Goal: Task Accomplishment & Management: Manage account settings

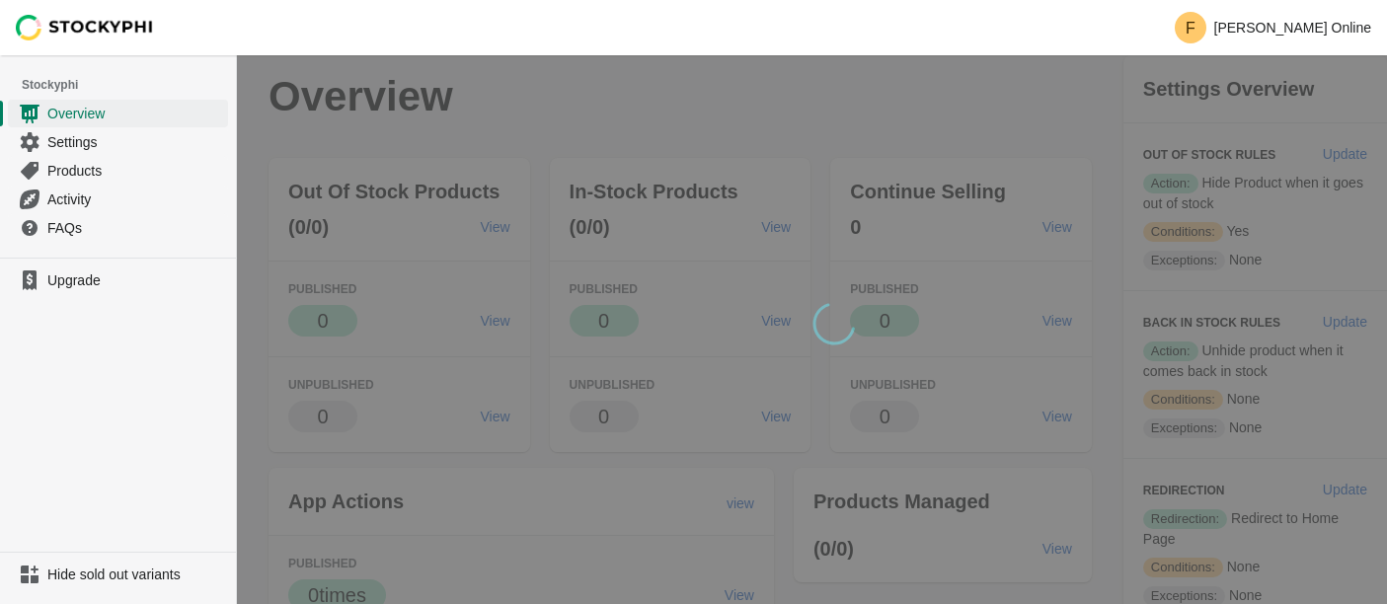
scroll to position [311, 0]
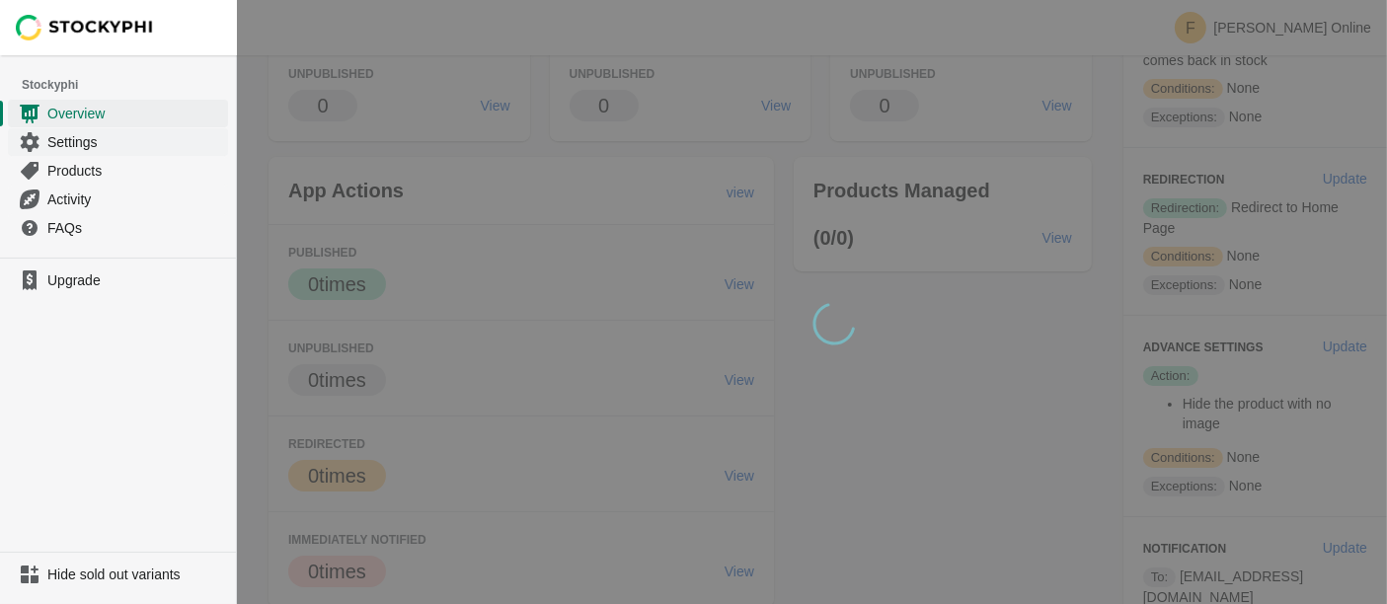
click at [108, 141] on span "Settings" at bounding box center [135, 142] width 177 height 20
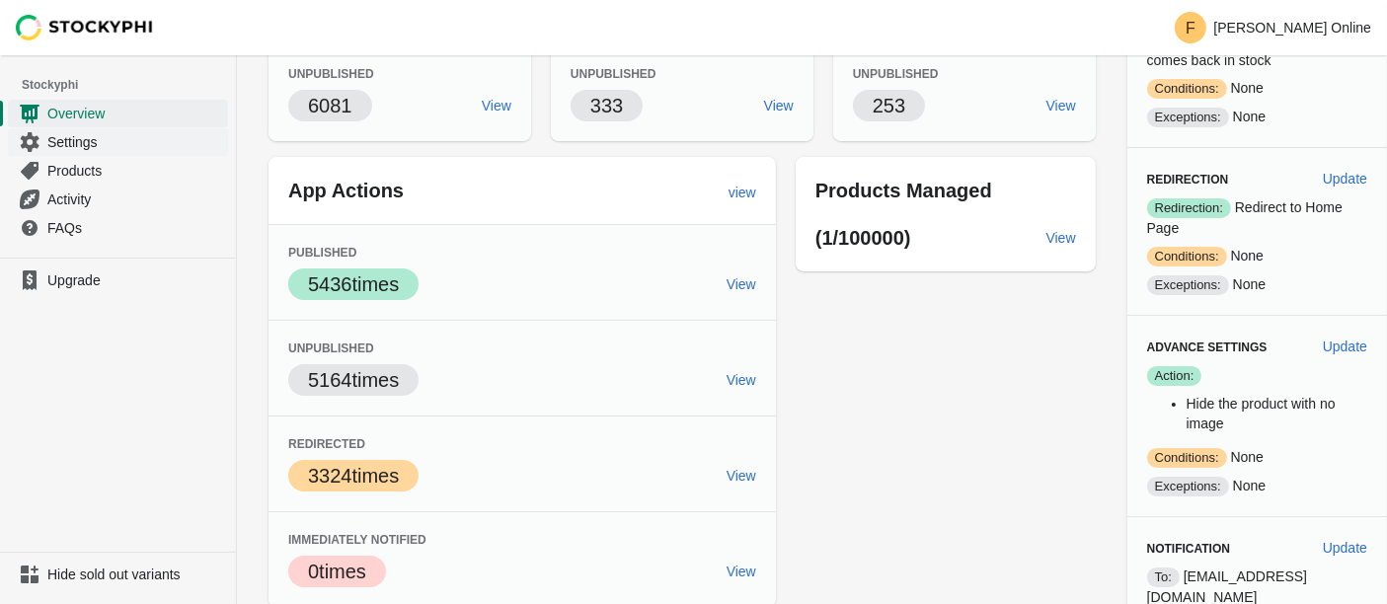
click at [103, 145] on span "Settings" at bounding box center [135, 142] width 177 height 20
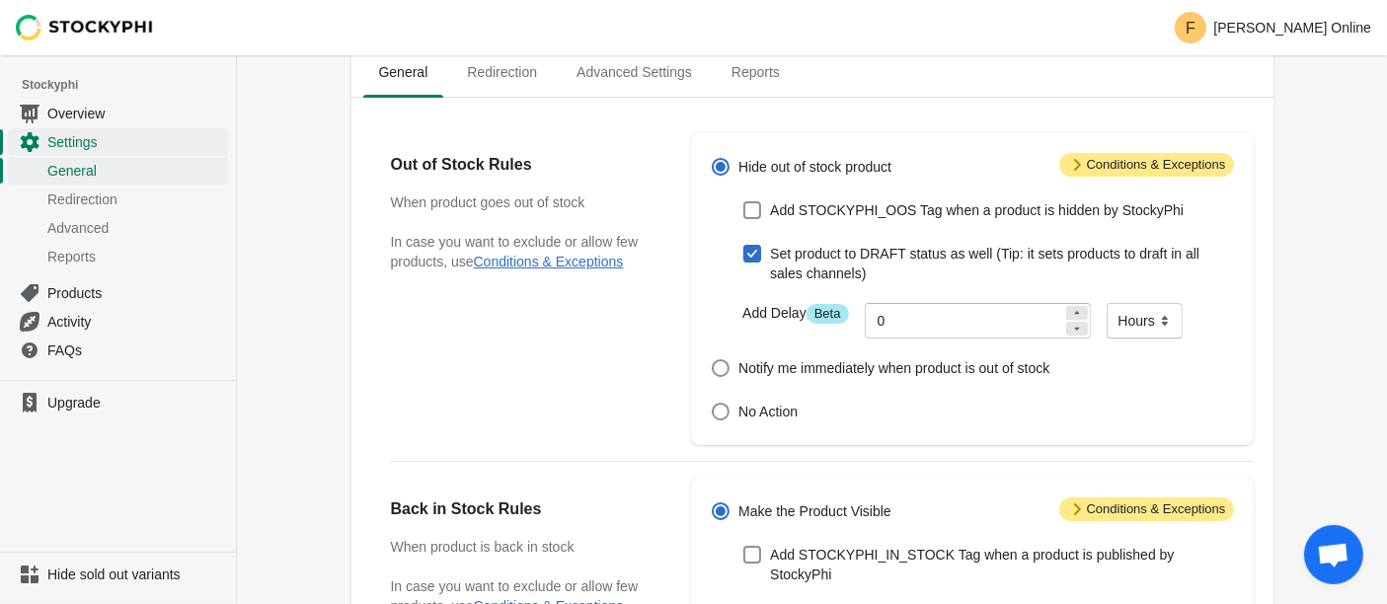
scroll to position [85, 0]
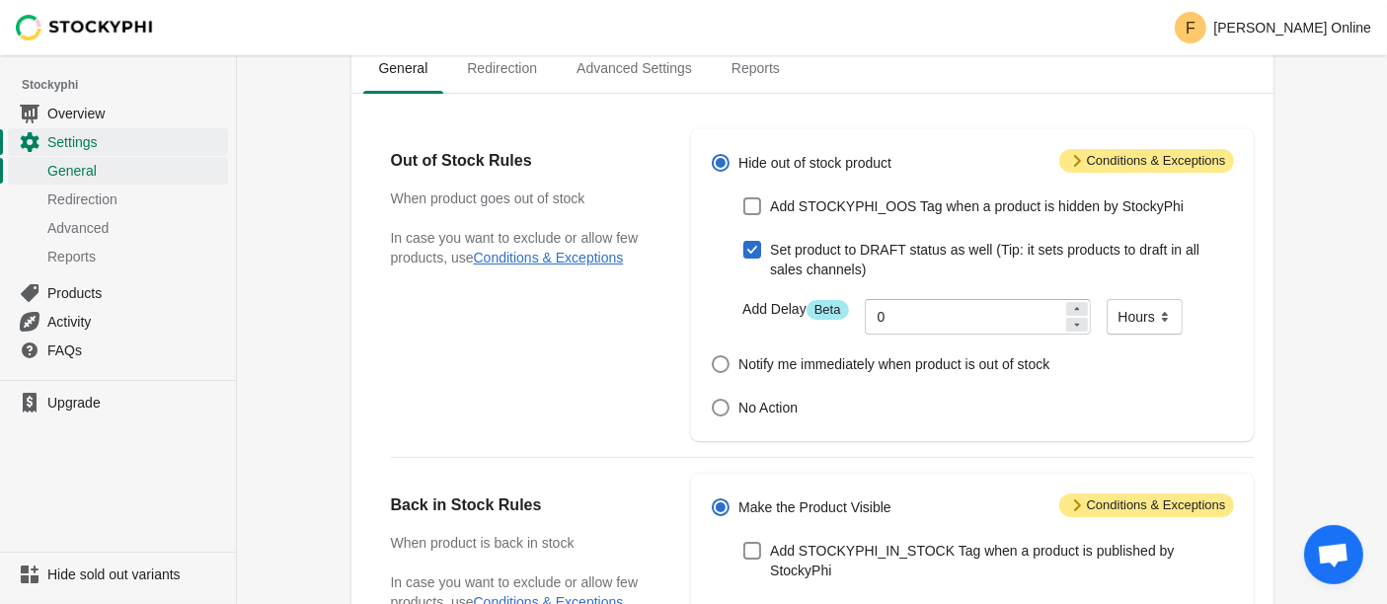
click at [1128, 164] on span "Attention Conditions & Exceptions" at bounding box center [1147, 161] width 175 height 24
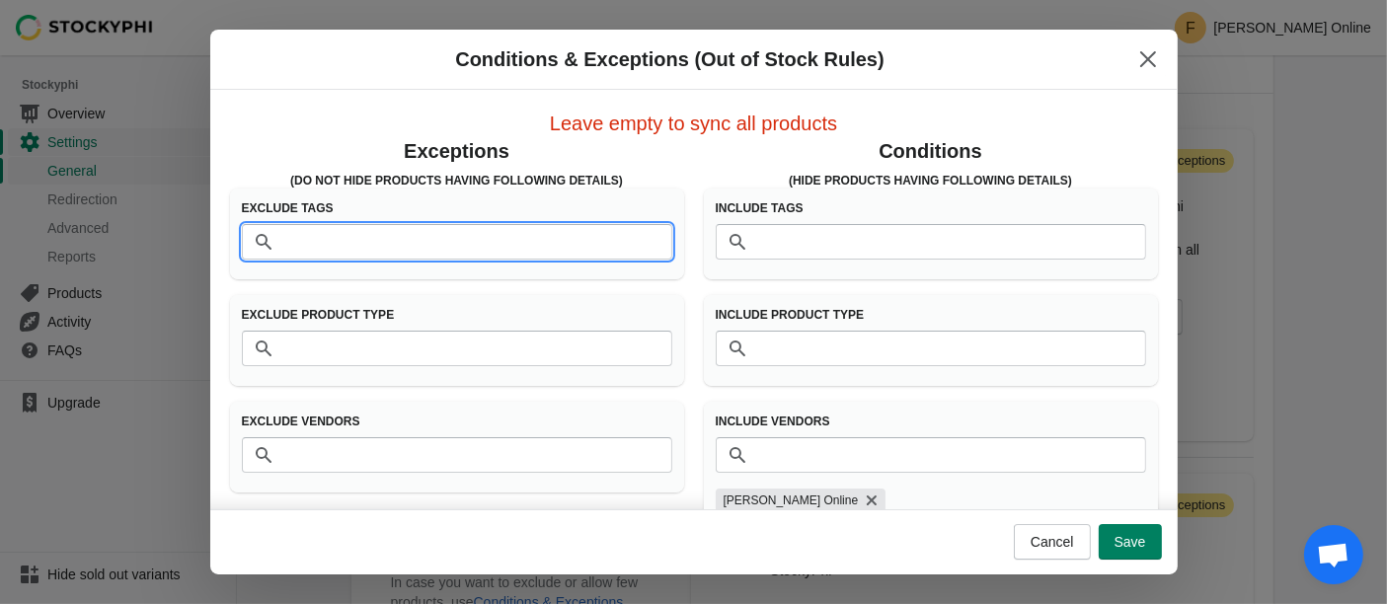
click at [465, 241] on input "Tags" at bounding box center [476, 242] width 391 height 36
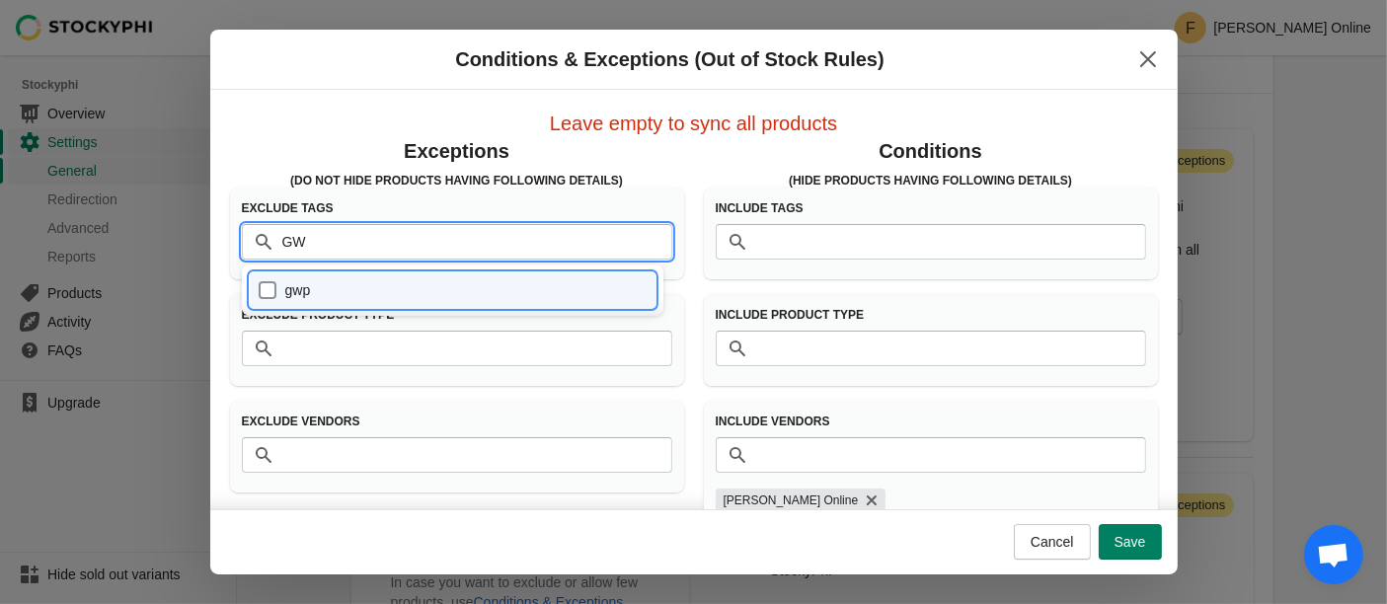
type input "GWP"
click at [271, 289] on div "gwp" at bounding box center [453, 291] width 391 height 28
checkbox input "true"
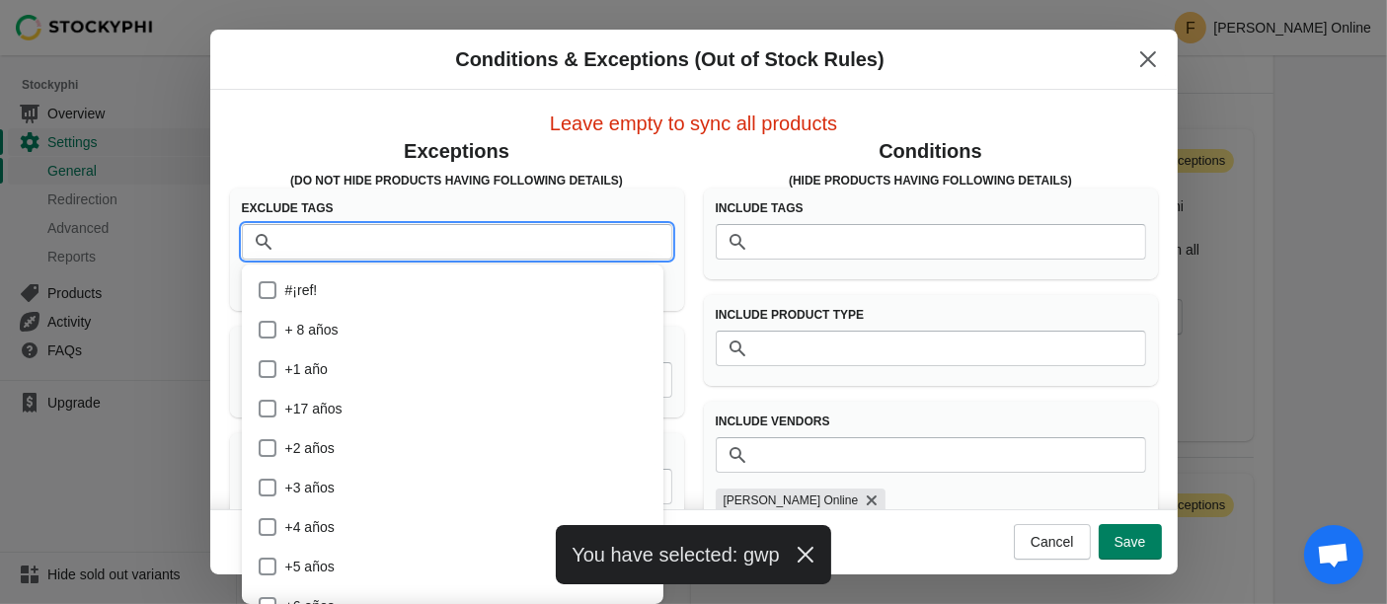
scroll to position [72632, 0]
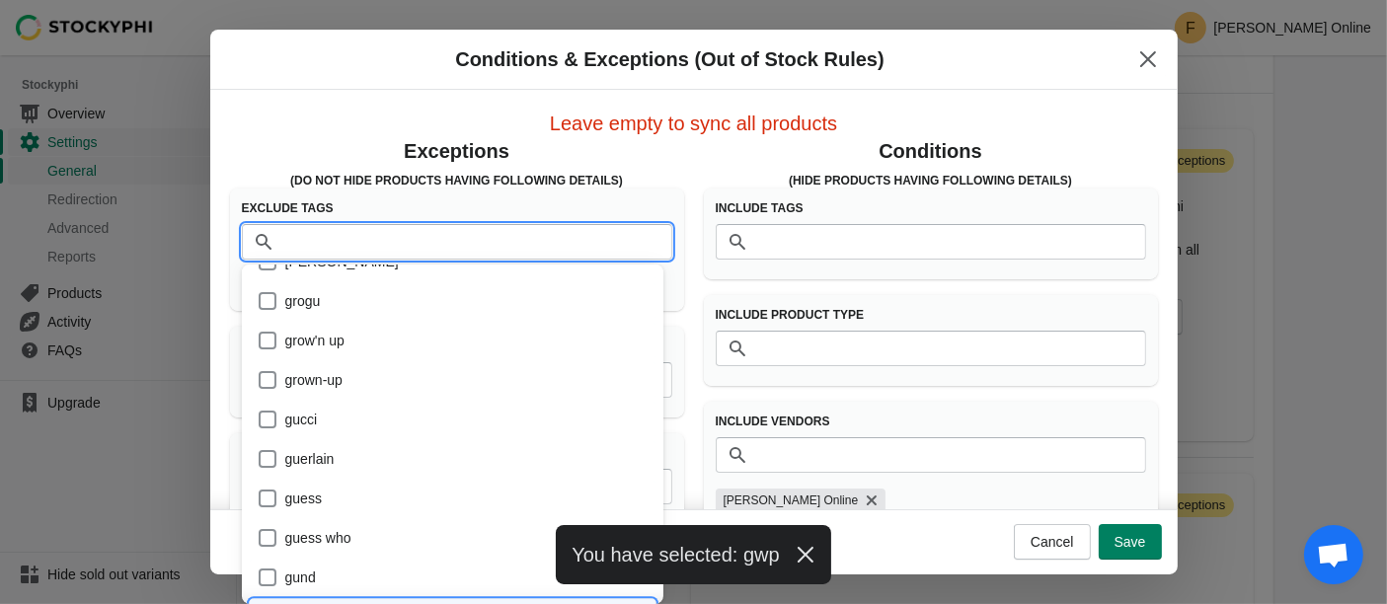
click at [270, 135] on div "Exceptions (Do Not Hide products having following details) Exclude Tags Tags gw…" at bounding box center [684, 322] width 948 height 403
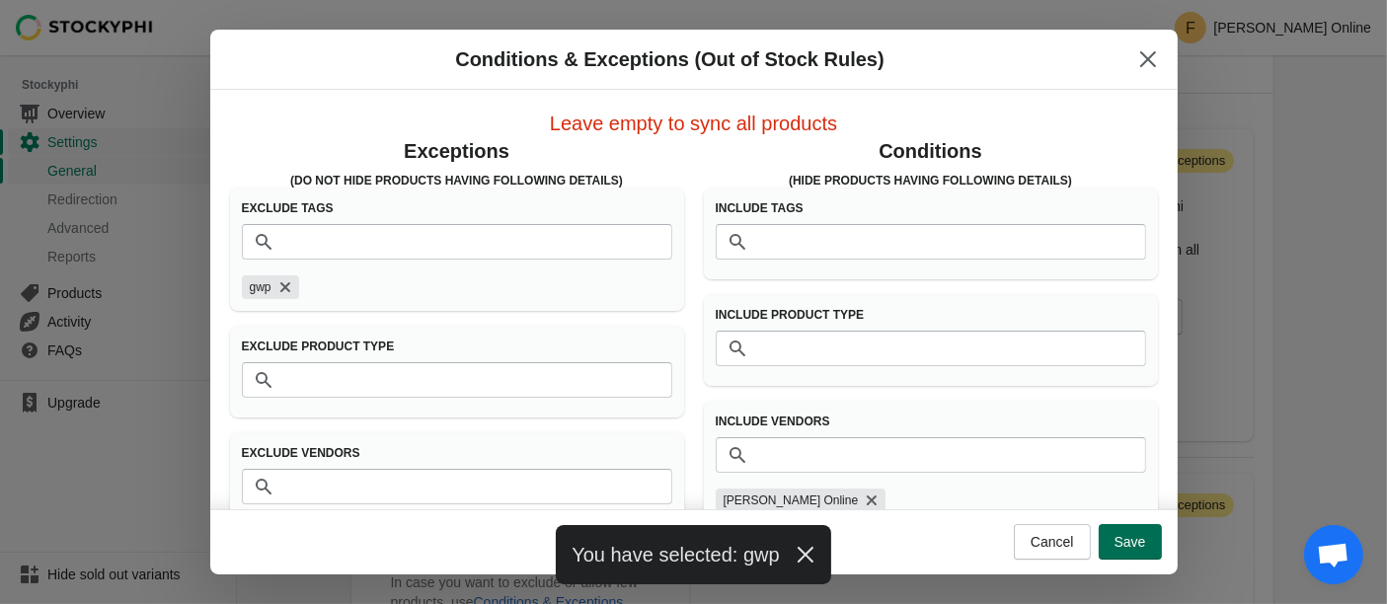
click at [1121, 542] on span "Save" at bounding box center [1131, 542] width 32 height 16
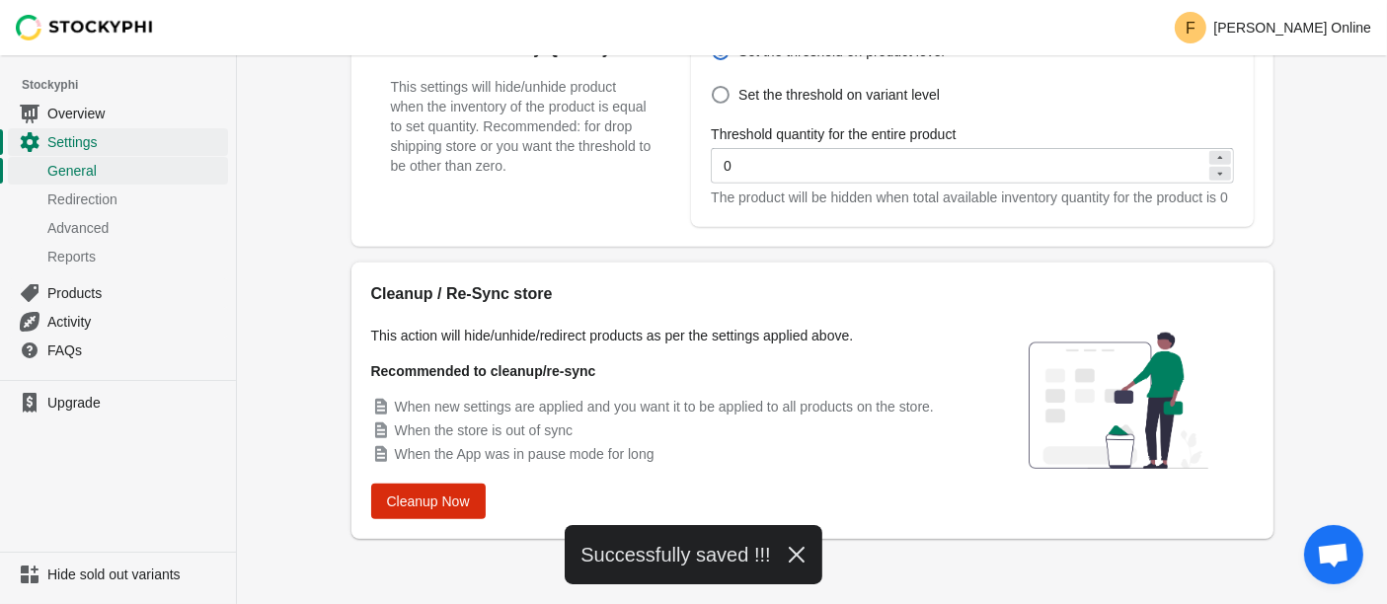
scroll to position [832, 0]
click at [448, 519] on button "Cleanup Now" at bounding box center [428, 504] width 115 height 36
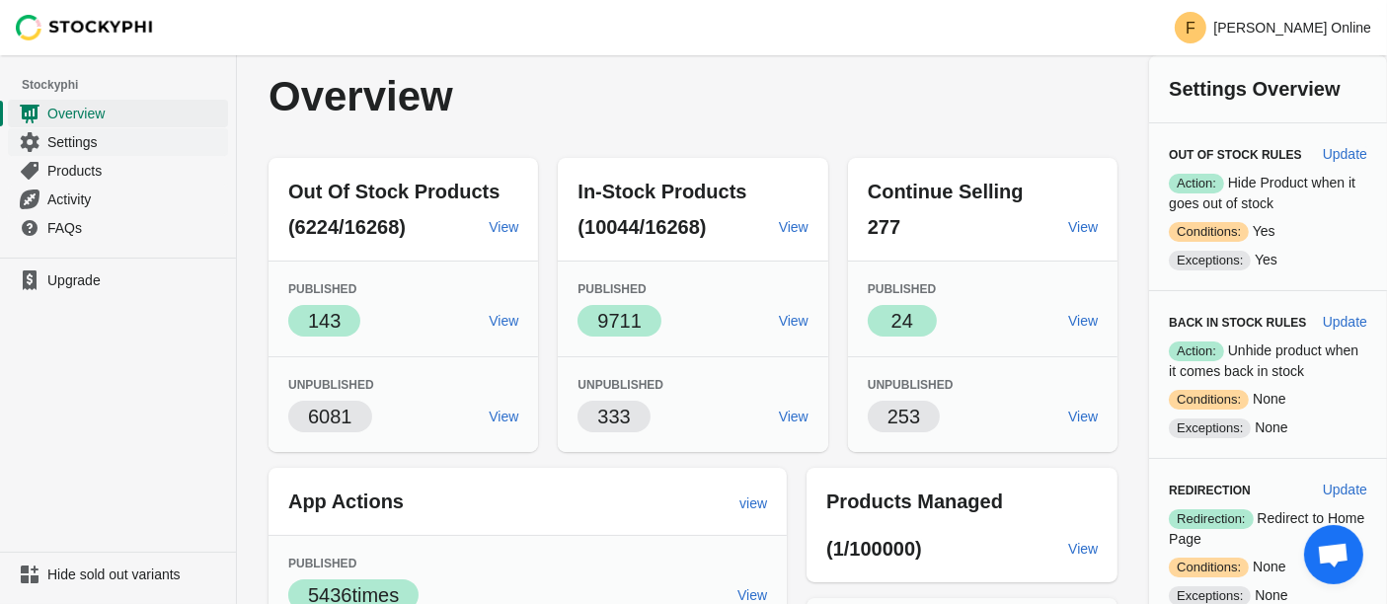
click at [85, 145] on span "Settings" at bounding box center [135, 142] width 177 height 20
